Goal: Find specific page/section: Find specific page/section

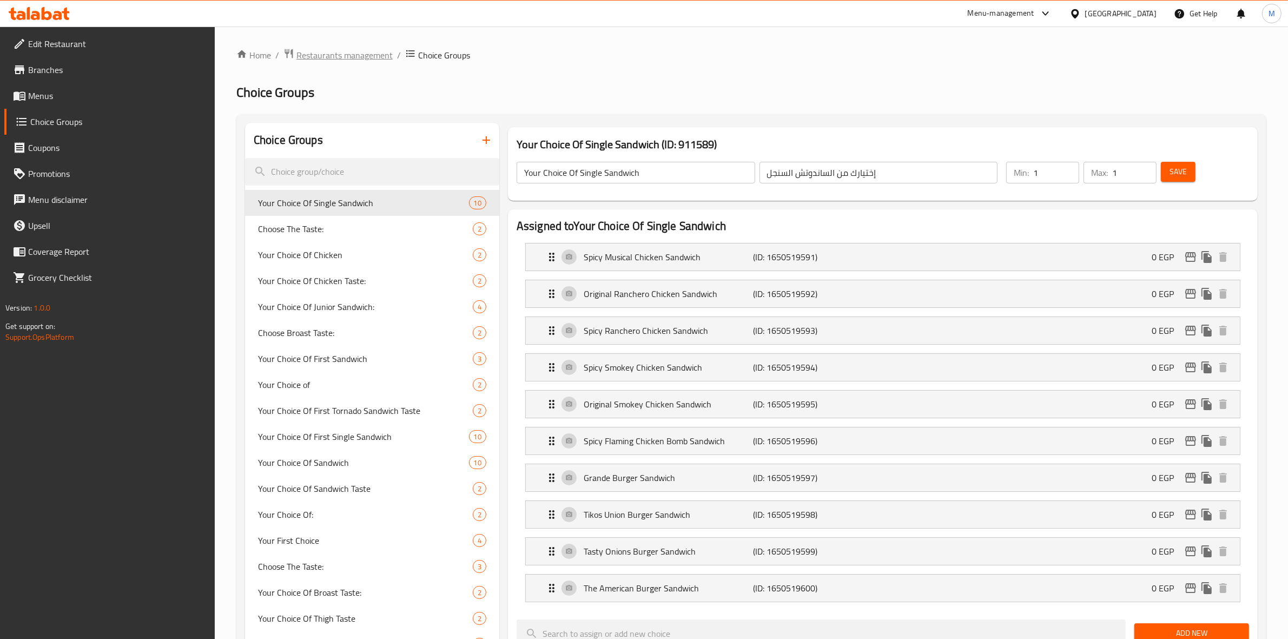
click at [372, 60] on span "Restaurants management" at bounding box center [345, 55] width 96 height 13
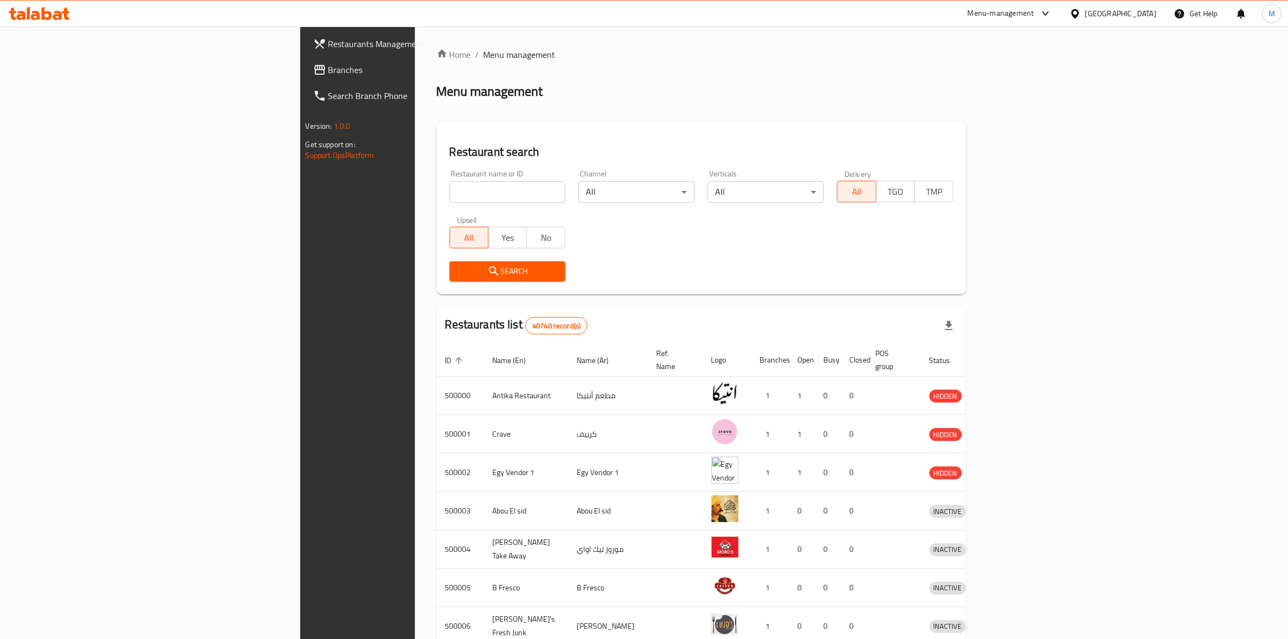
click at [450, 187] on input "search" at bounding box center [508, 192] width 116 height 22
click at [450, 193] on input "d" at bounding box center [508, 192] width 116 height 22
type input "d"
type input "k"
type input "fila"
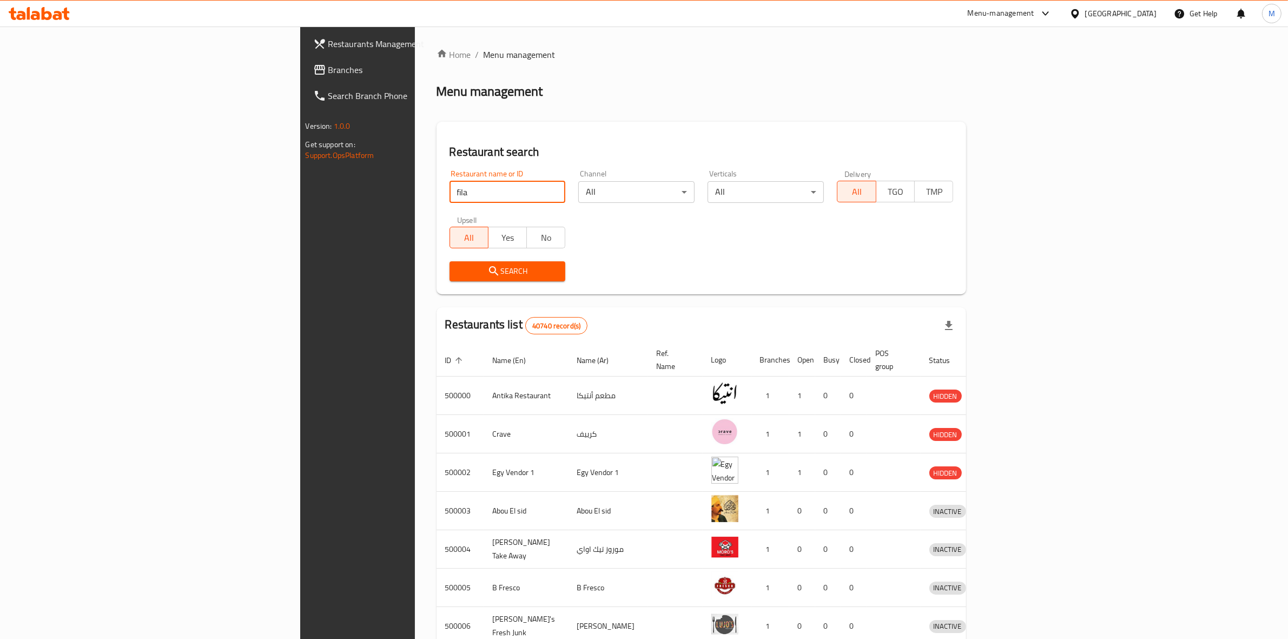
click button "Search" at bounding box center [508, 271] width 116 height 20
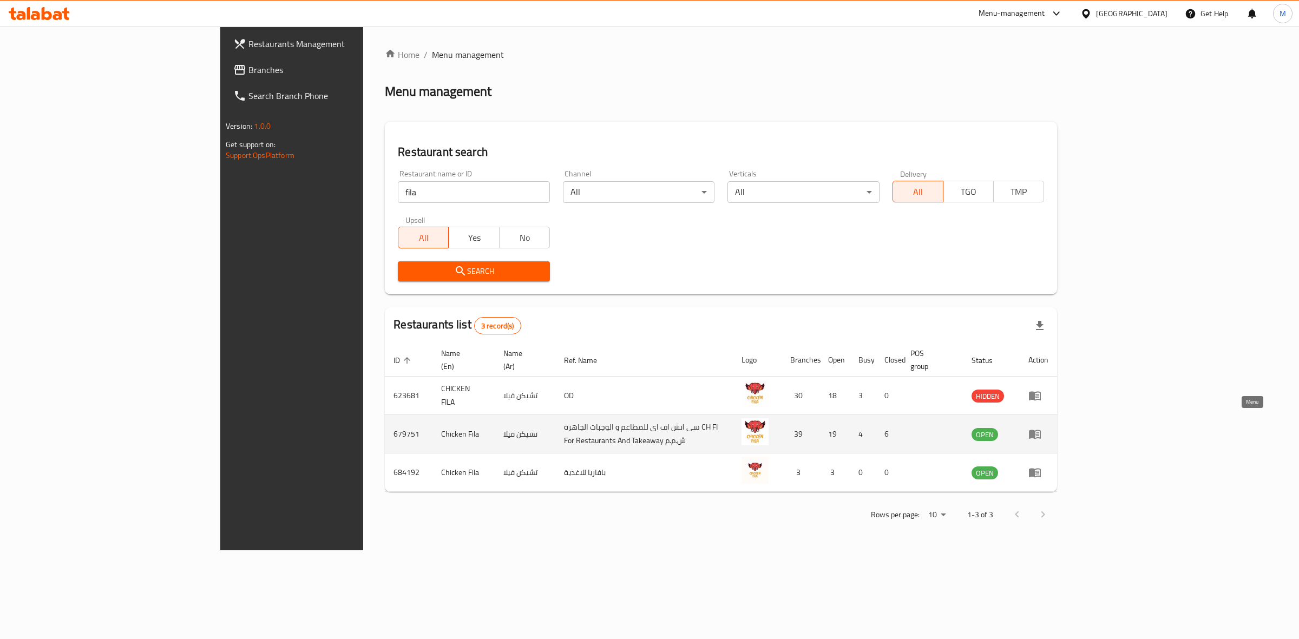
click at [1041, 427] on icon "enhanced table" at bounding box center [1034, 433] width 13 height 13
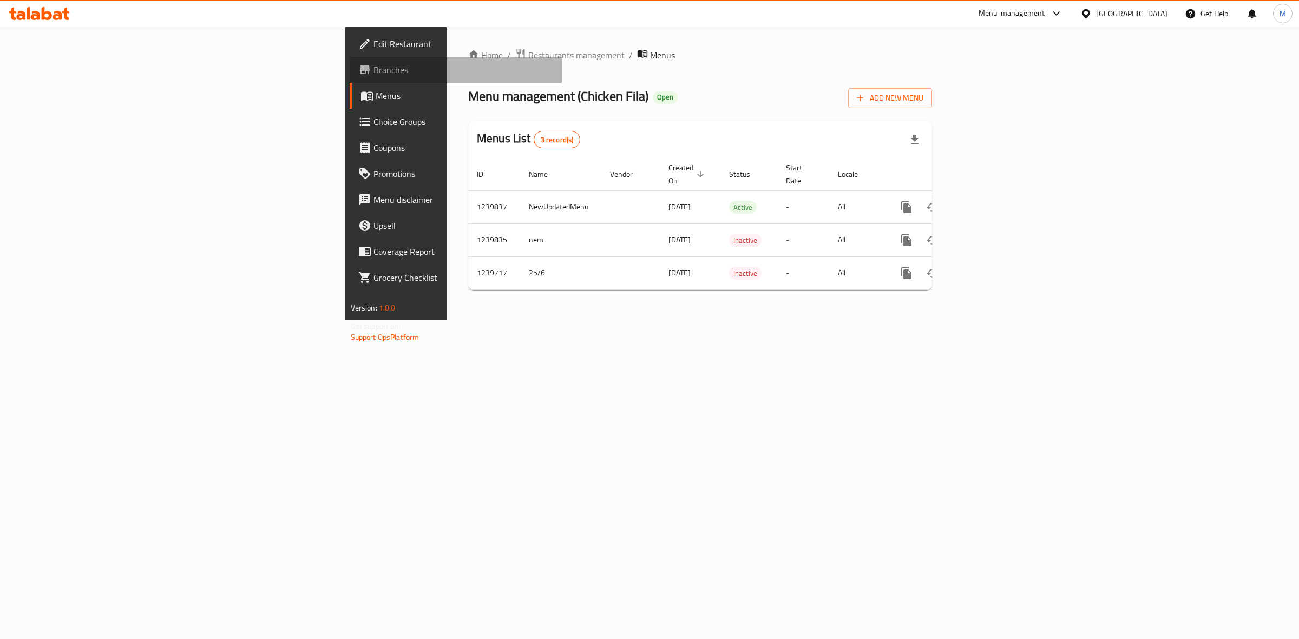
click at [373, 63] on span "Branches" at bounding box center [463, 69] width 180 height 13
